Goal: Task Accomplishment & Management: Manage account settings

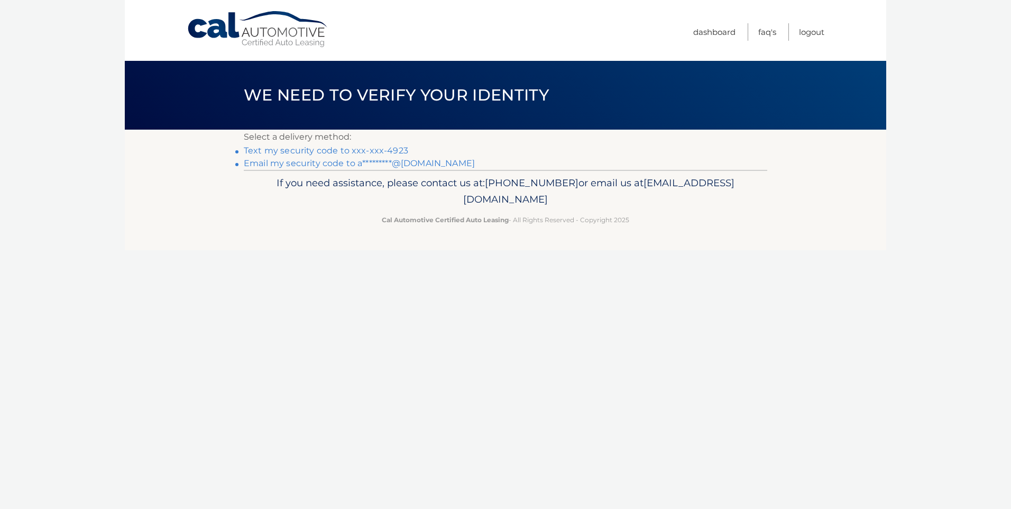
click at [352, 151] on link "Text my security code to xxx-xxx-4923" at bounding box center [326, 150] width 164 height 10
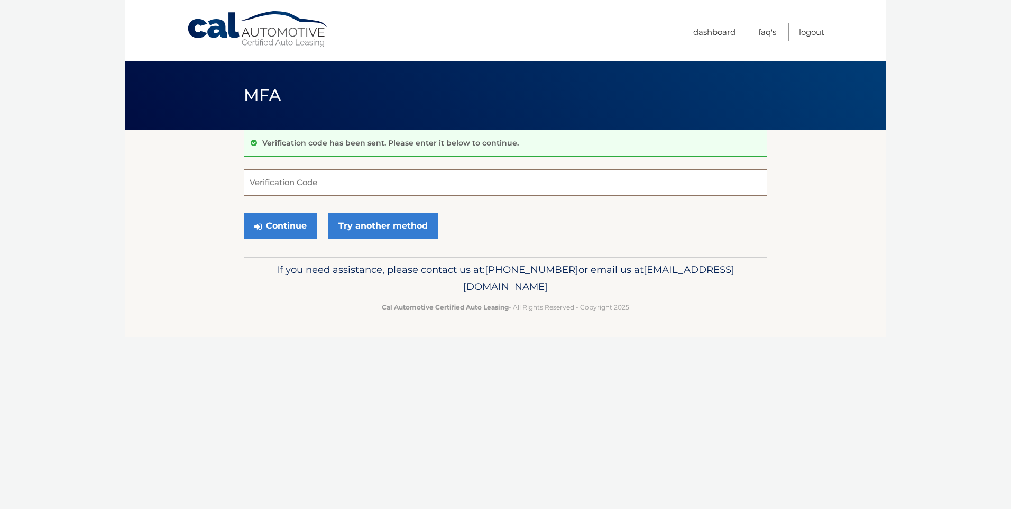
click at [338, 185] on input "Verification Code" at bounding box center [505, 182] width 523 height 26
type input "746646"
click at [290, 224] on button "Continue" at bounding box center [280, 226] width 73 height 26
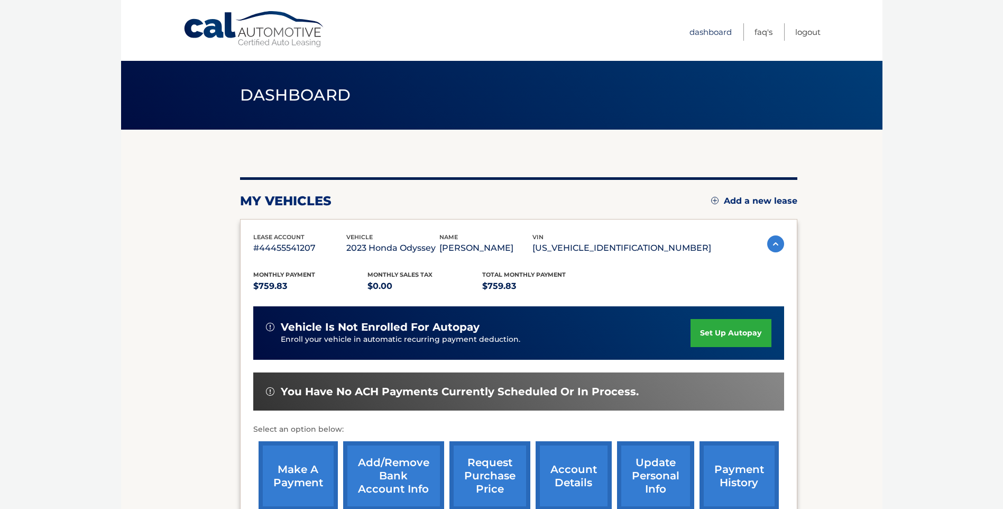
click at [694, 30] on link "Dashboard" at bounding box center [710, 31] width 42 height 17
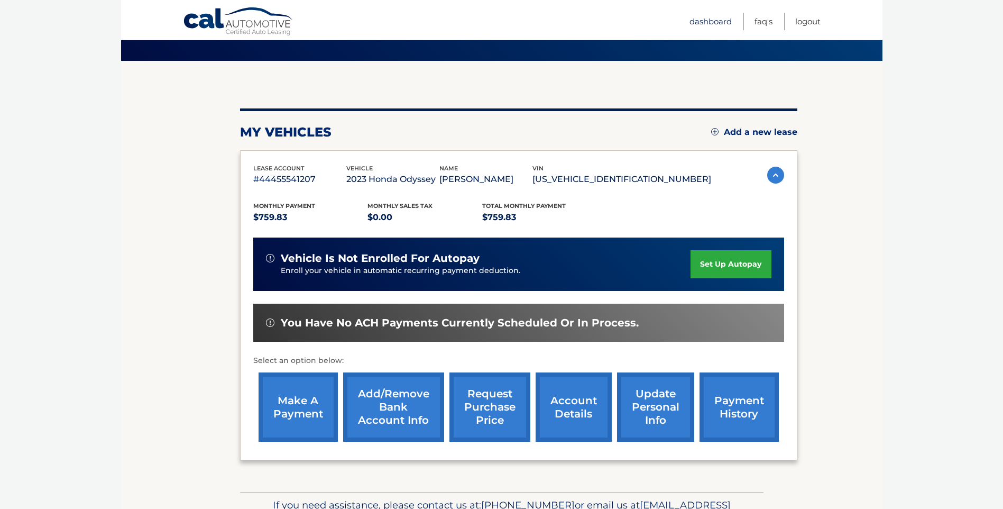
scroll to position [132, 0]
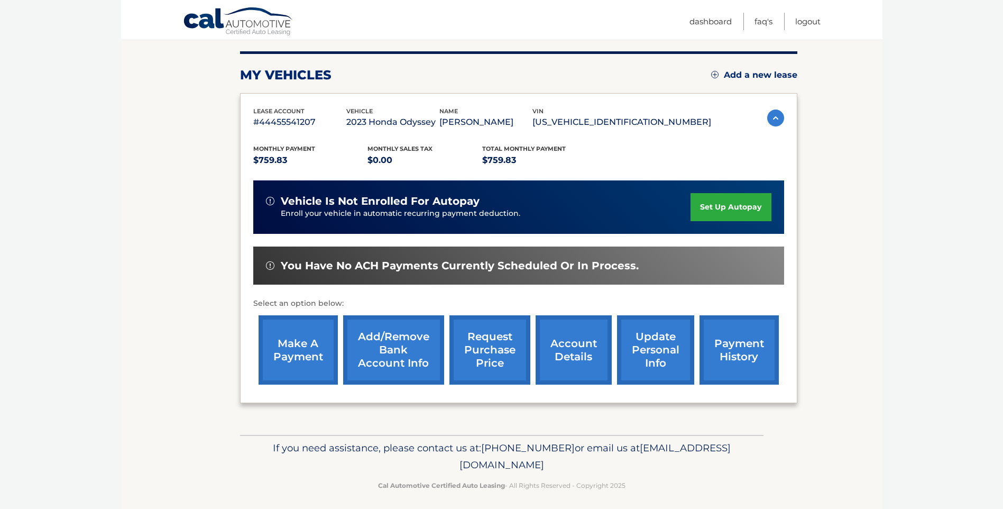
scroll to position [132, 0]
